Goal: Task Accomplishment & Management: Manage account settings

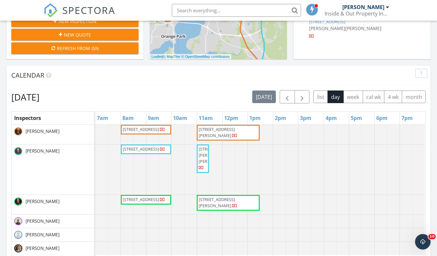
scroll to position [244, 0]
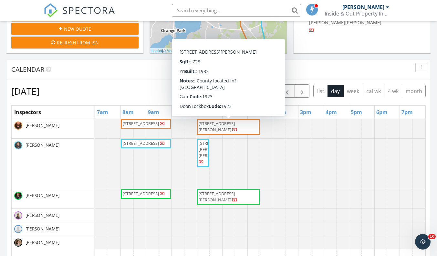
click at [153, 69] on div "Calendar" at bounding box center [213, 70] width 405 height 10
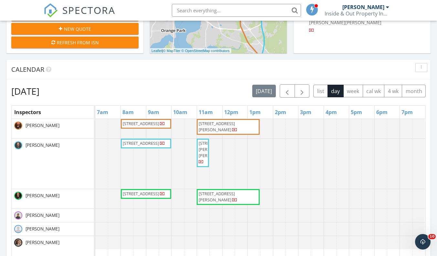
click at [237, 67] on div "Calendar" at bounding box center [213, 70] width 405 height 10
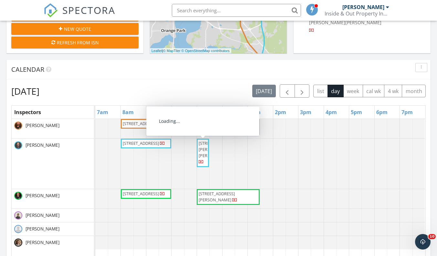
click at [203, 152] on span "[STREET_ADDRESS][PERSON_NAME][PERSON_NAME]" at bounding box center [203, 152] width 10 height 25
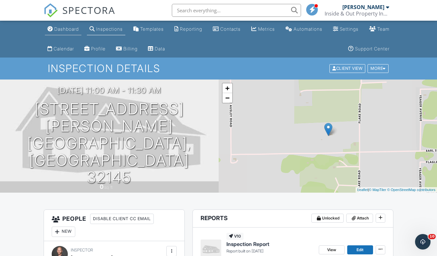
click at [67, 28] on div "Dashboard" at bounding box center [66, 28] width 25 height 5
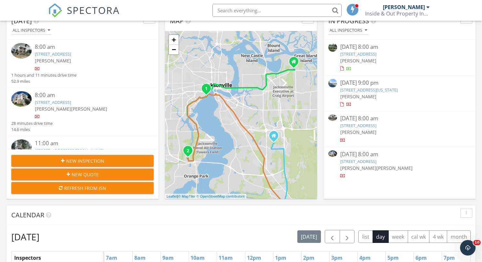
scroll to position [588, 482]
